Goal: Register for event/course

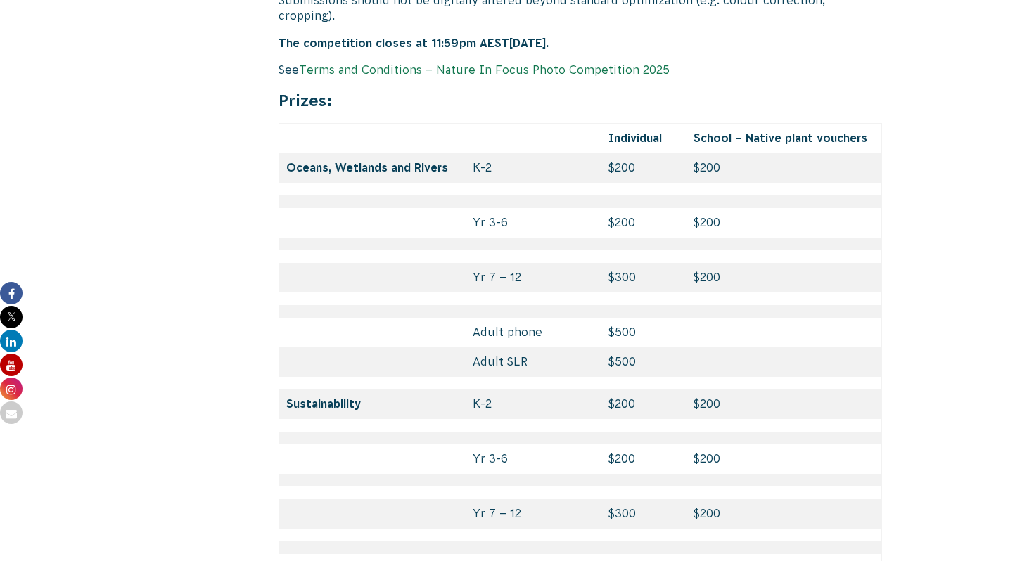
scroll to position [5975, 0]
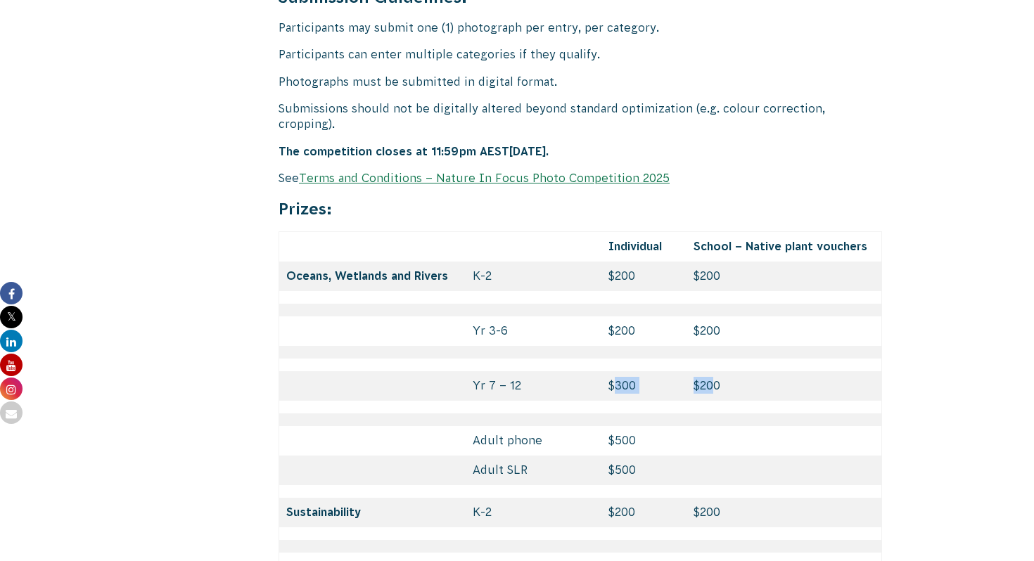
drag, startPoint x: 610, startPoint y: 323, endPoint x: 717, endPoint y: 327, distance: 107.6
click at [717, 371] on tr "Yr 7 – 12 $300 $200" at bounding box center [580, 386] width 603 height 30
click at [714, 371] on td "$200" at bounding box center [783, 386] width 195 height 30
drag, startPoint x: 742, startPoint y: 328, endPoint x: 700, endPoint y: 326, distance: 42.2
click at [700, 371] on td "$200" at bounding box center [783, 386] width 195 height 30
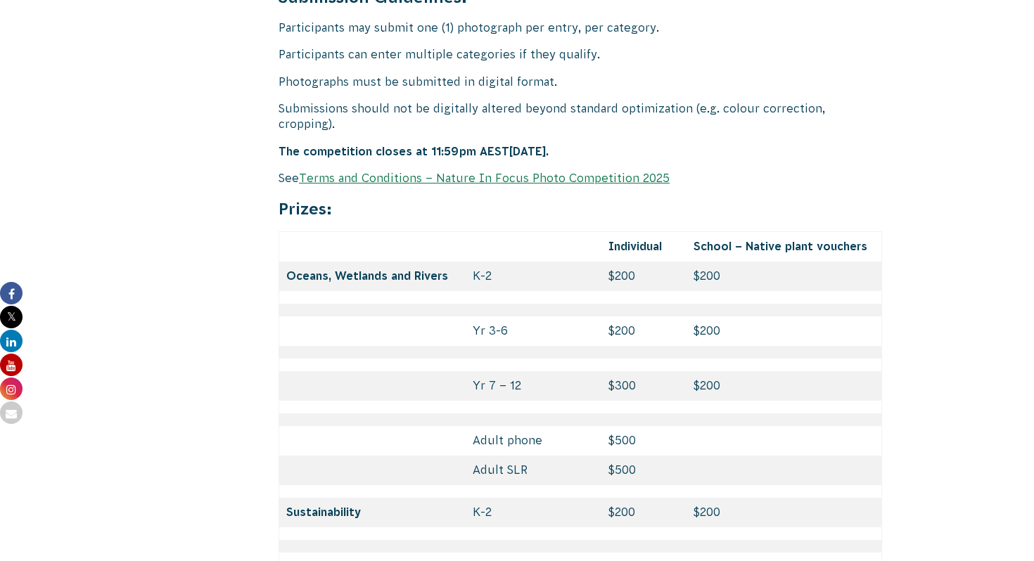
click at [700, 371] on td "$200" at bounding box center [783, 386] width 195 height 30
click at [647, 371] on td "$300" at bounding box center [644, 386] width 86 height 30
click at [629, 371] on td "$300" at bounding box center [644, 386] width 86 height 30
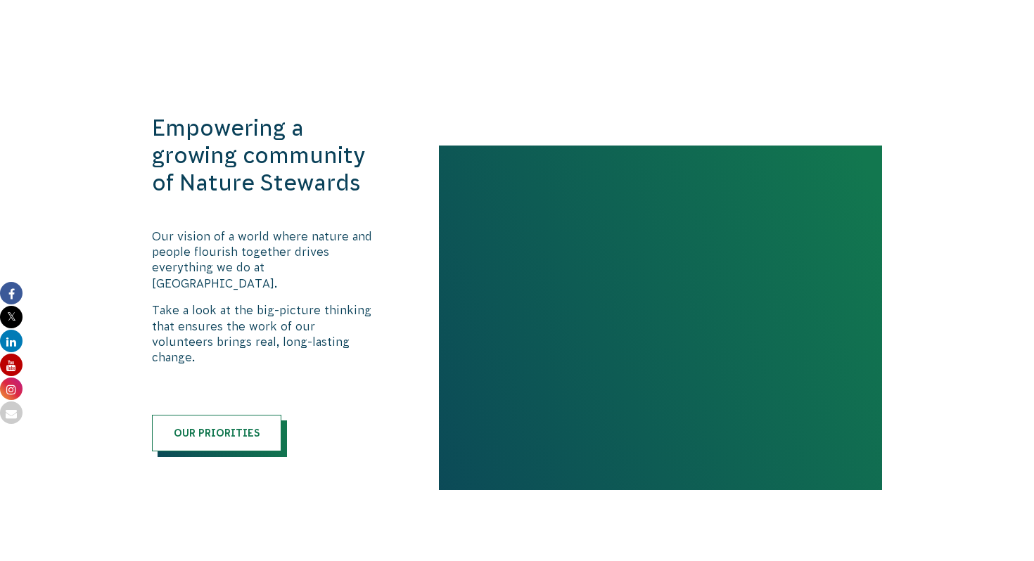
scroll to position [1458, 0]
